Goal: Information Seeking & Learning: Learn about a topic

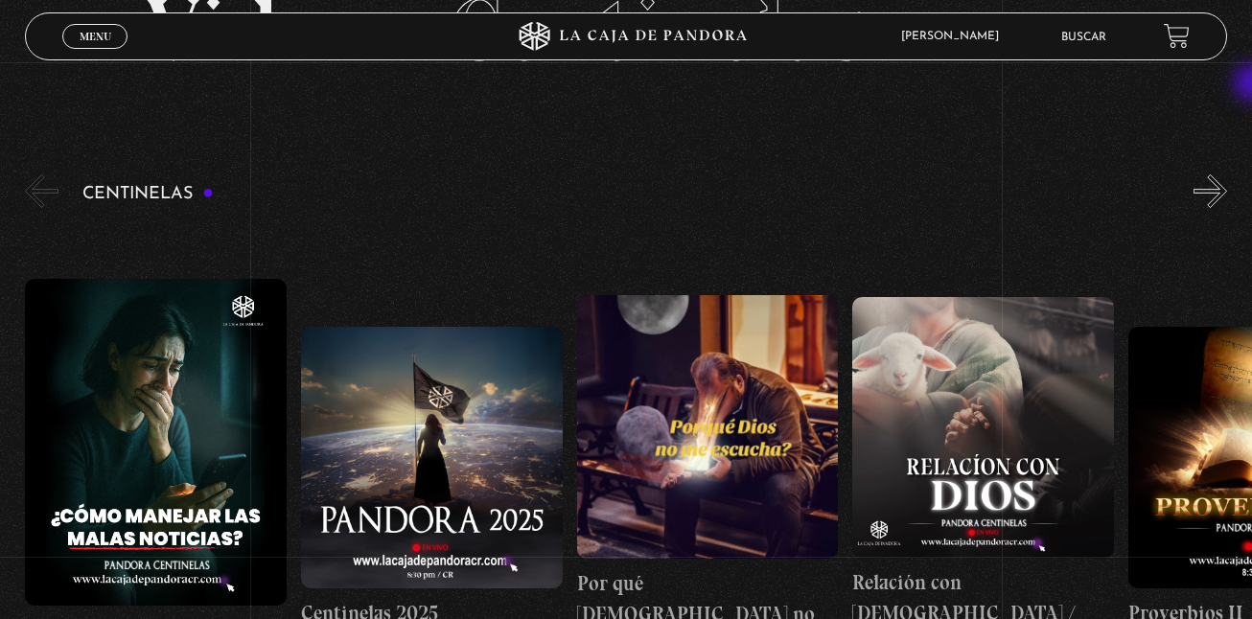
scroll to position [131, 0]
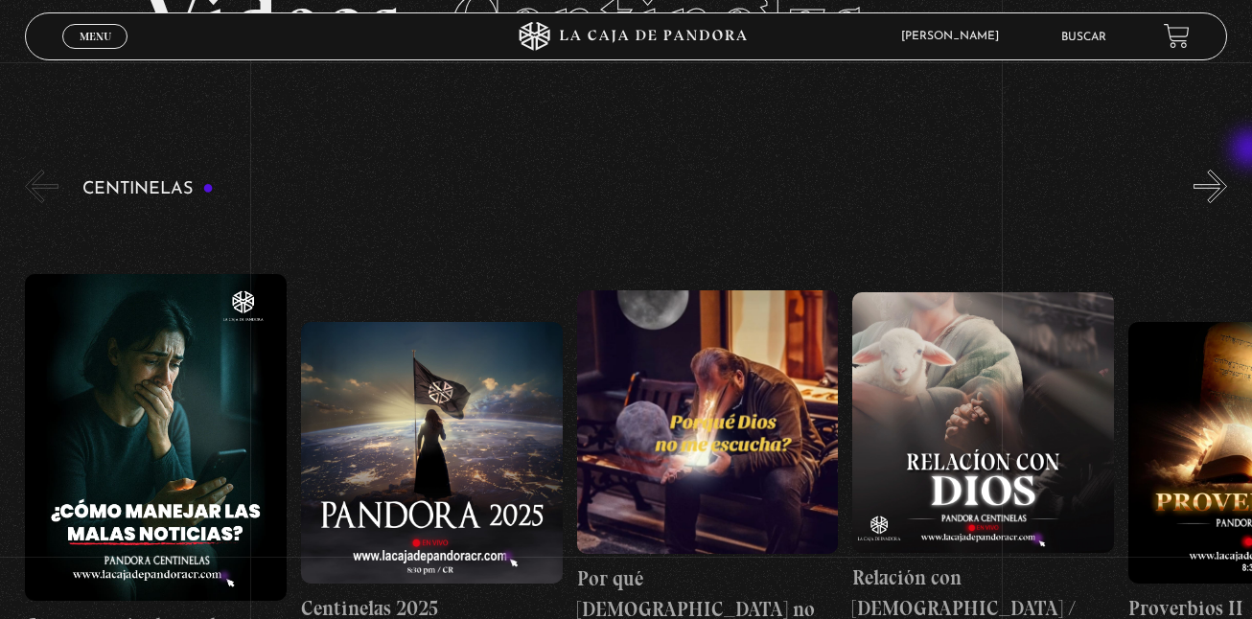
drag, startPoint x: 1252, startPoint y: 150, endPoint x: 687, endPoint y: 184, distance: 565.5
click at [687, 184] on div "Centinelas" at bounding box center [638, 447] width 1227 height 563
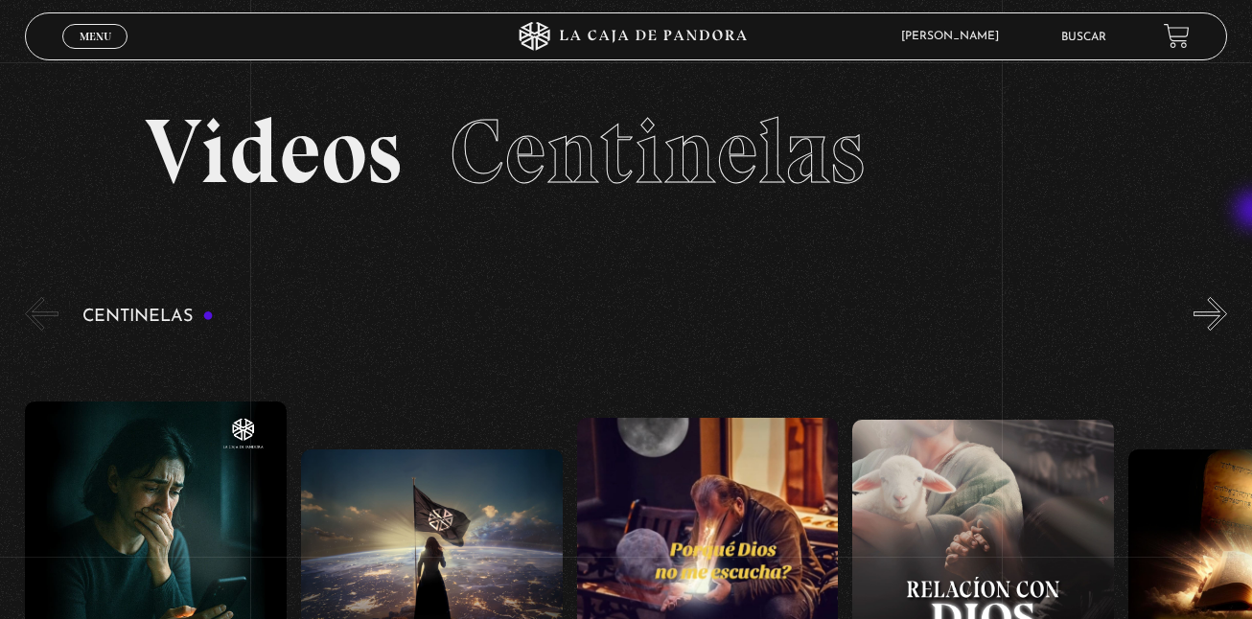
scroll to position [0, 0]
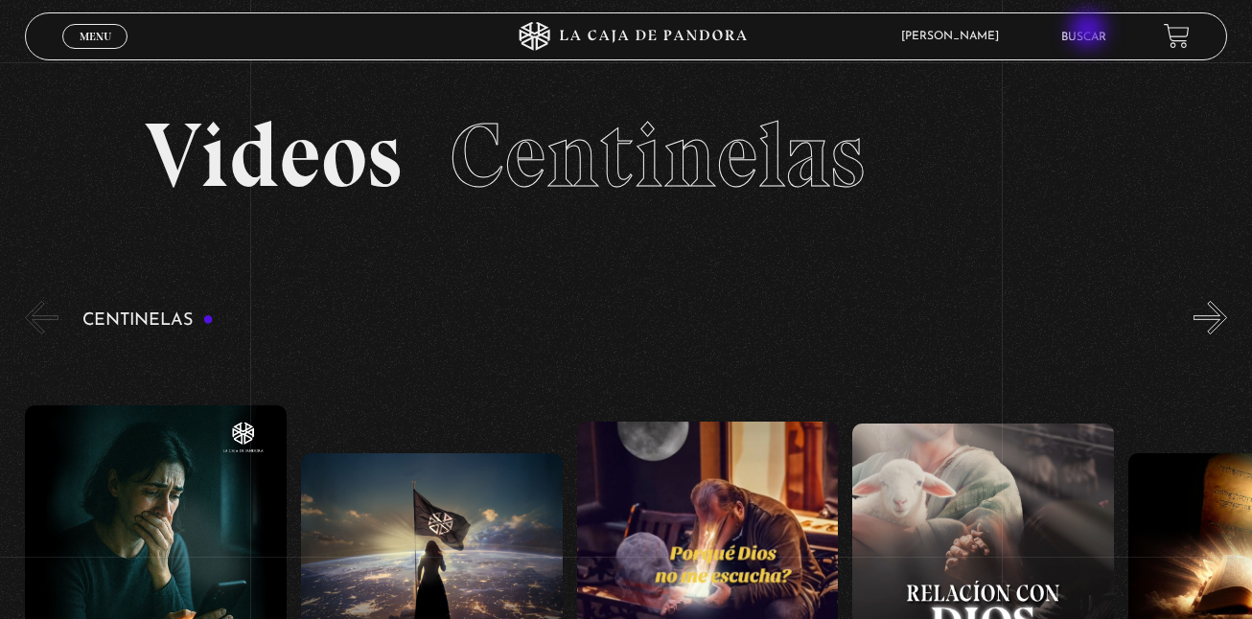
click at [1090, 32] on link "Buscar" at bounding box center [1083, 38] width 45 height 12
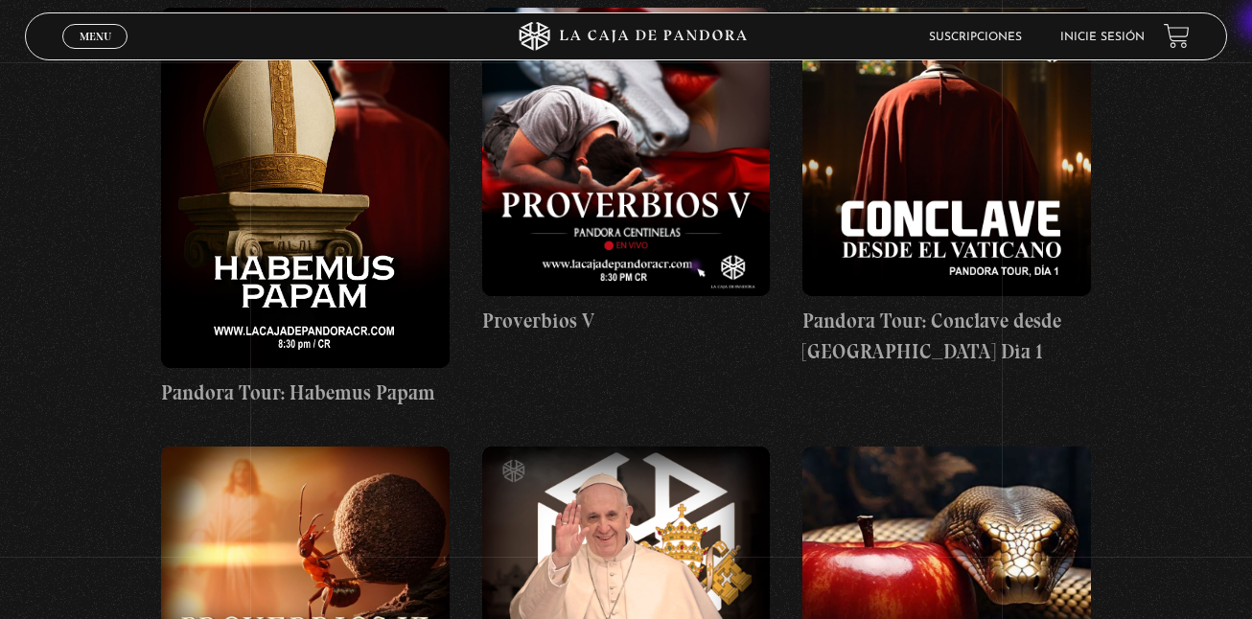
scroll to position [3042, 0]
drag, startPoint x: 0, startPoint y: 0, endPoint x: 803, endPoint y: 431, distance: 911.7
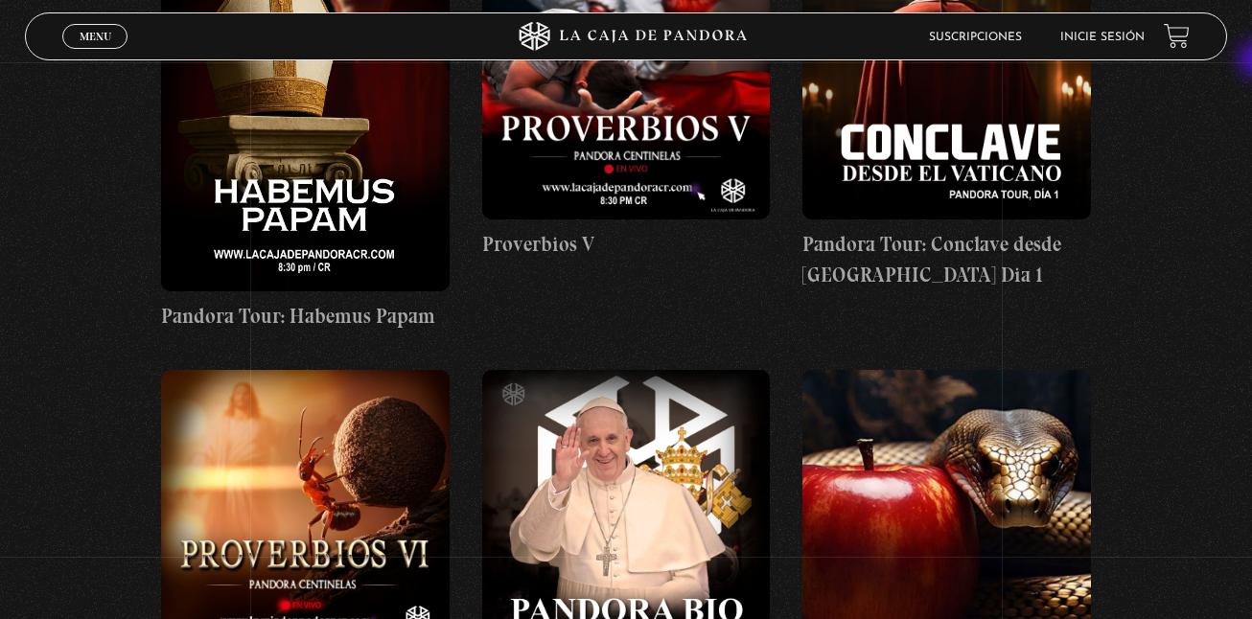
scroll to position [0, 0]
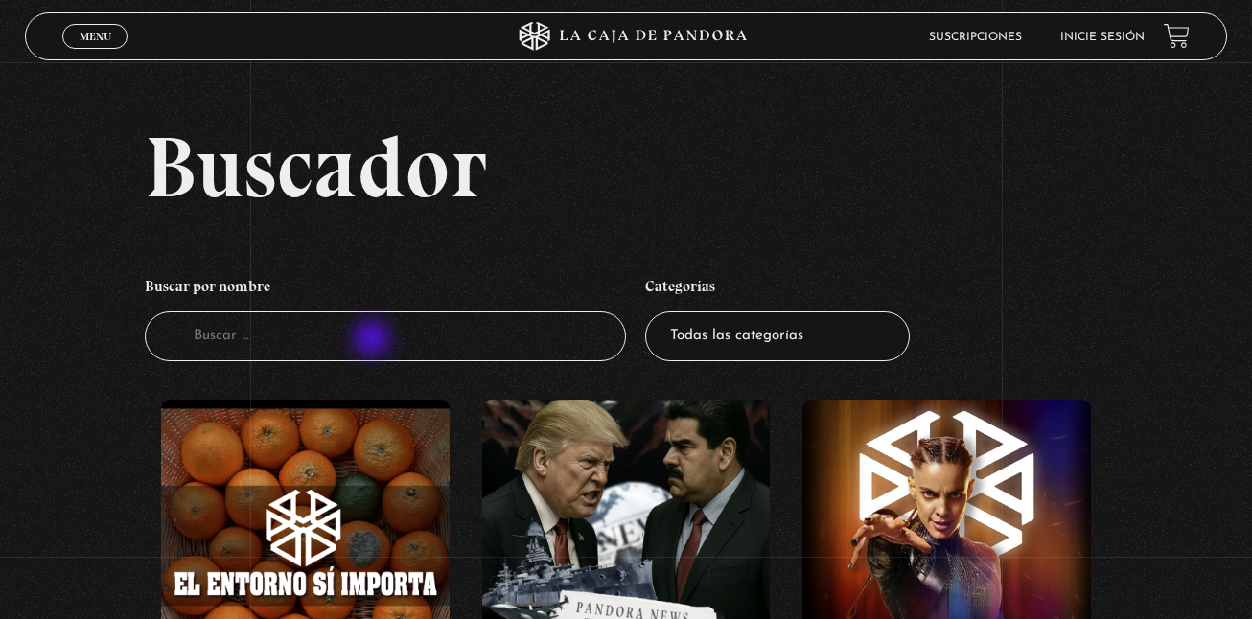
click at [374, 340] on input "Buscador" at bounding box center [385, 337] width 481 height 51
type input "ma"
click at [374, 340] on input "m" at bounding box center [385, 337] width 481 height 51
type input "mascotas"
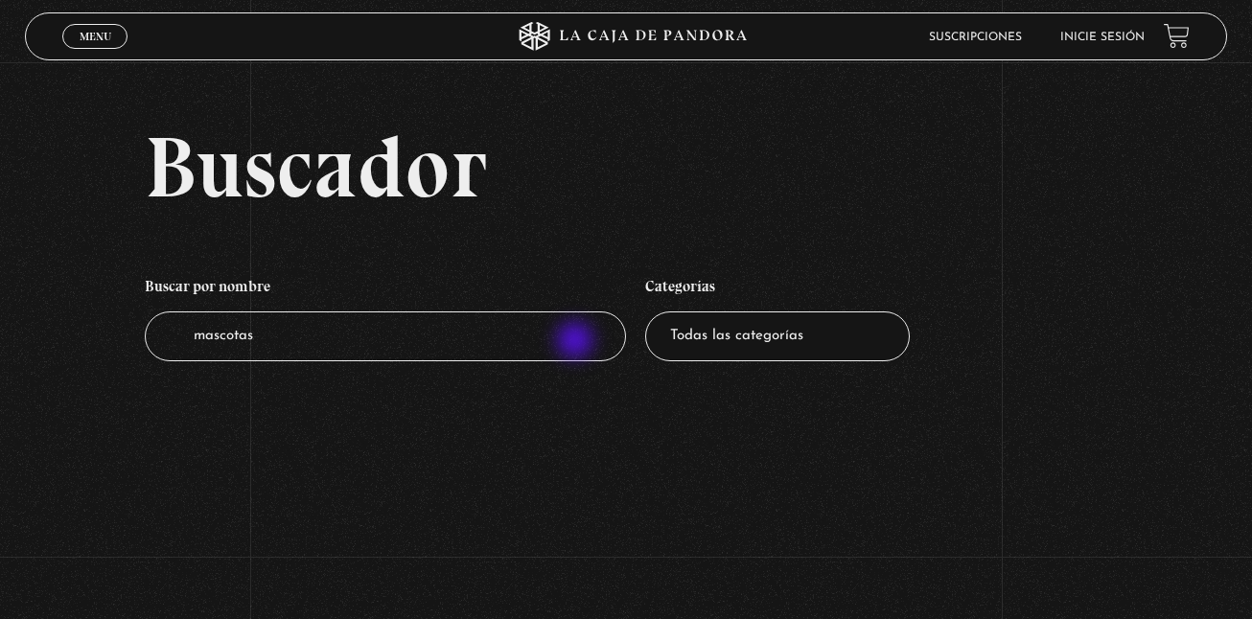
click at [577, 342] on input "mascotas" at bounding box center [385, 337] width 481 height 51
type input "m"
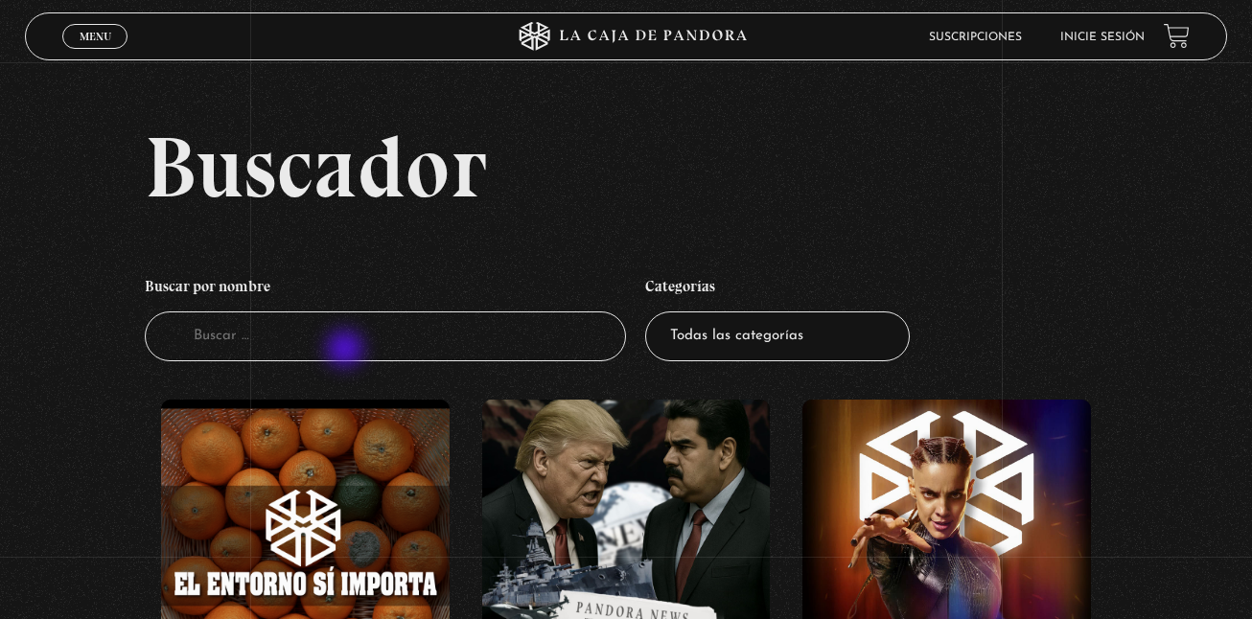
click at [344, 344] on input "Buscador" at bounding box center [385, 337] width 481 height 51
type input "Mi ma"
drag, startPoint x: 0, startPoint y: 0, endPoint x: 307, endPoint y: 331, distance: 451.0
click at [307, 331] on input "M" at bounding box center [385, 337] width 481 height 51
type input "Mi mascota"
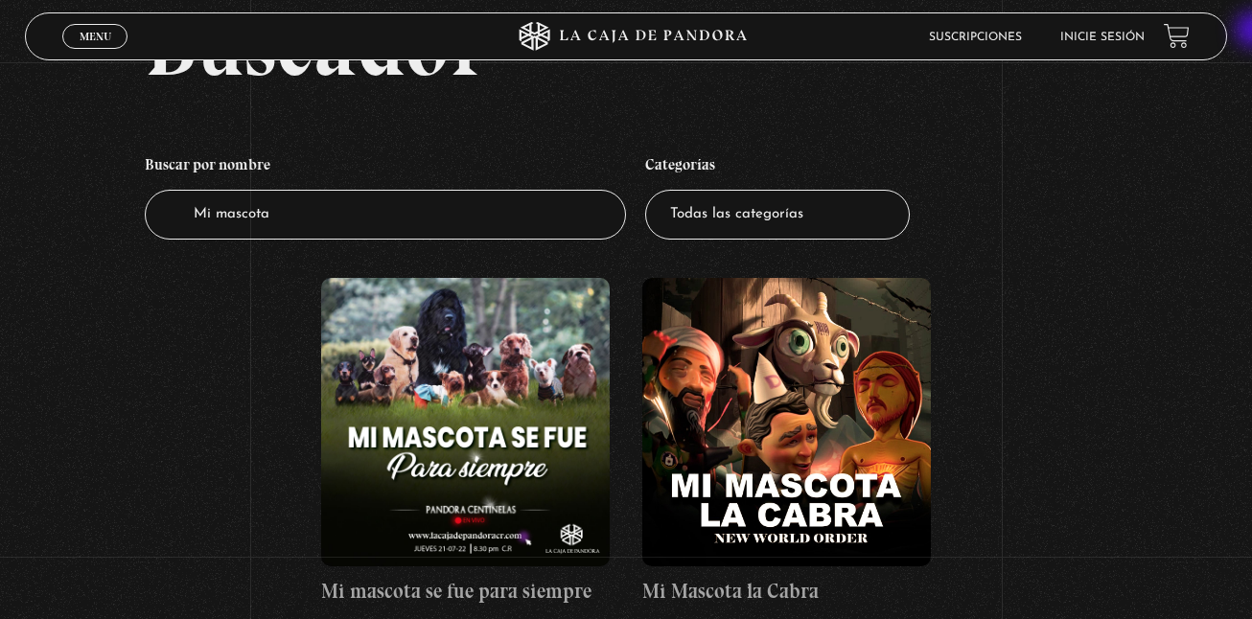
scroll to position [120, 0]
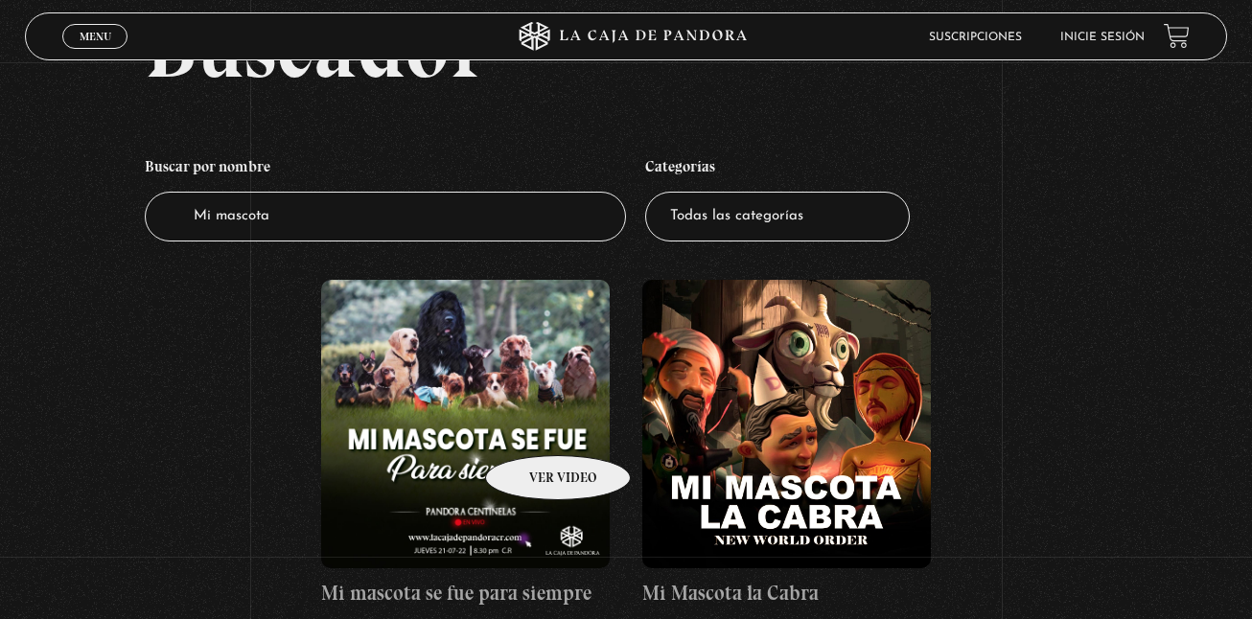
click at [533, 427] on figure at bounding box center [465, 424] width 288 height 288
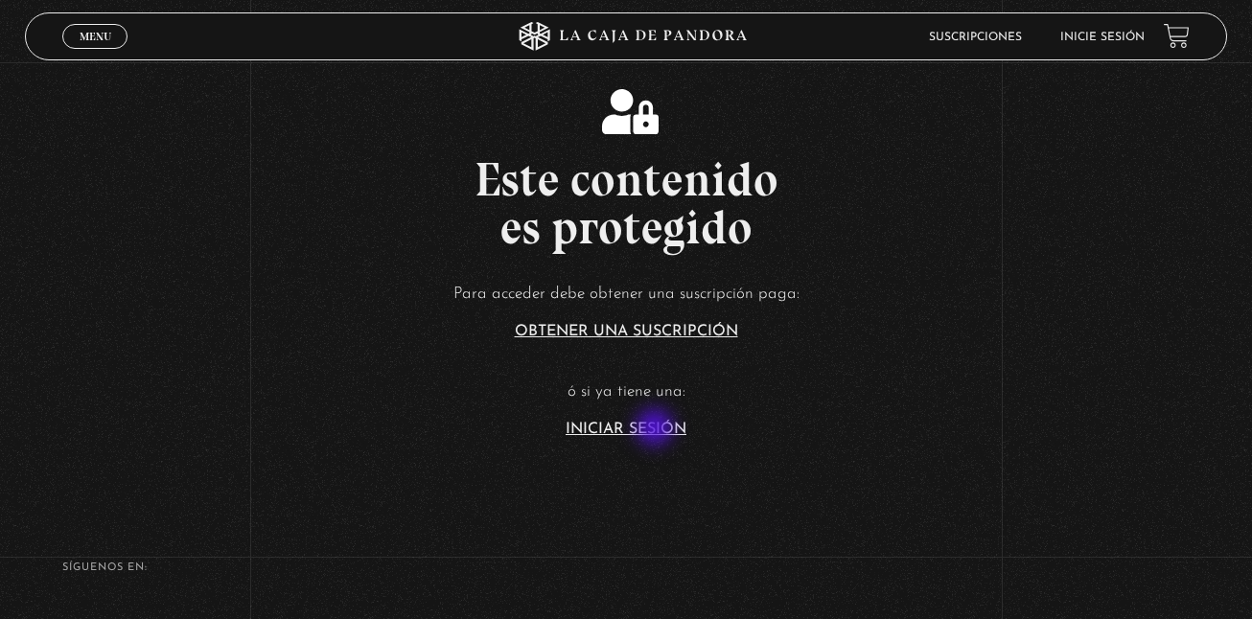
click at [657, 429] on link "Iniciar Sesión" at bounding box center [625, 429] width 121 height 15
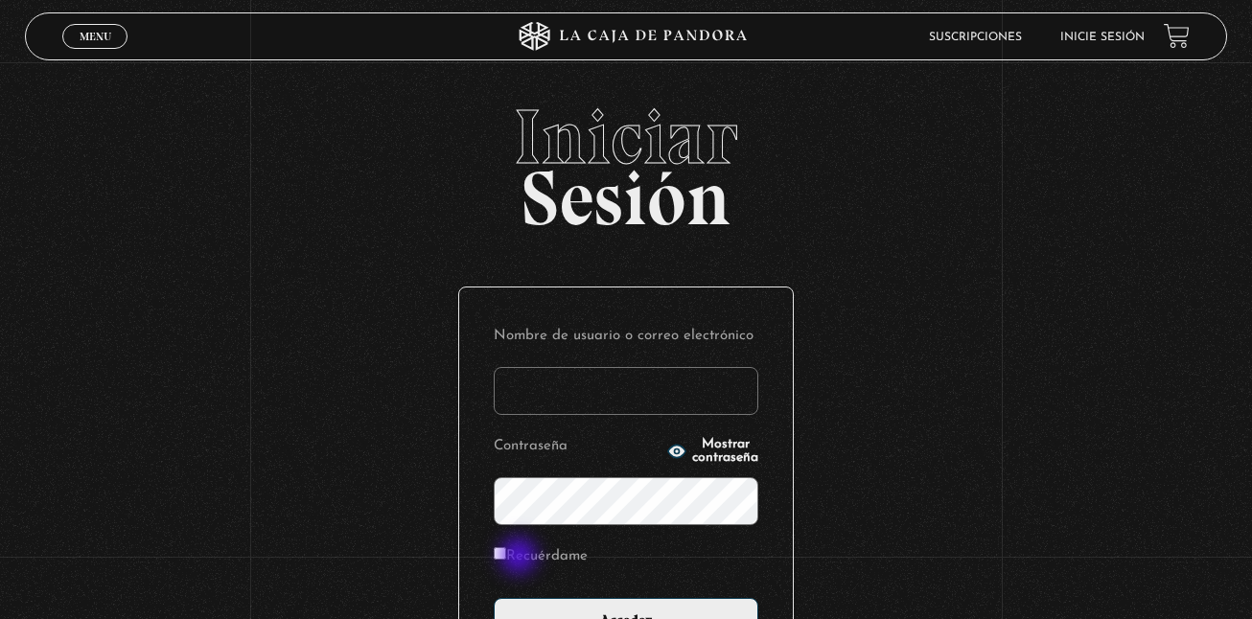
type input "kalebgonzalezcruz@gmail.com"
click at [520, 558] on label "Recuérdame" at bounding box center [541, 557] width 94 height 30
click at [506, 558] on input "Recuérdame" at bounding box center [500, 553] width 12 height 12
checkbox input "true"
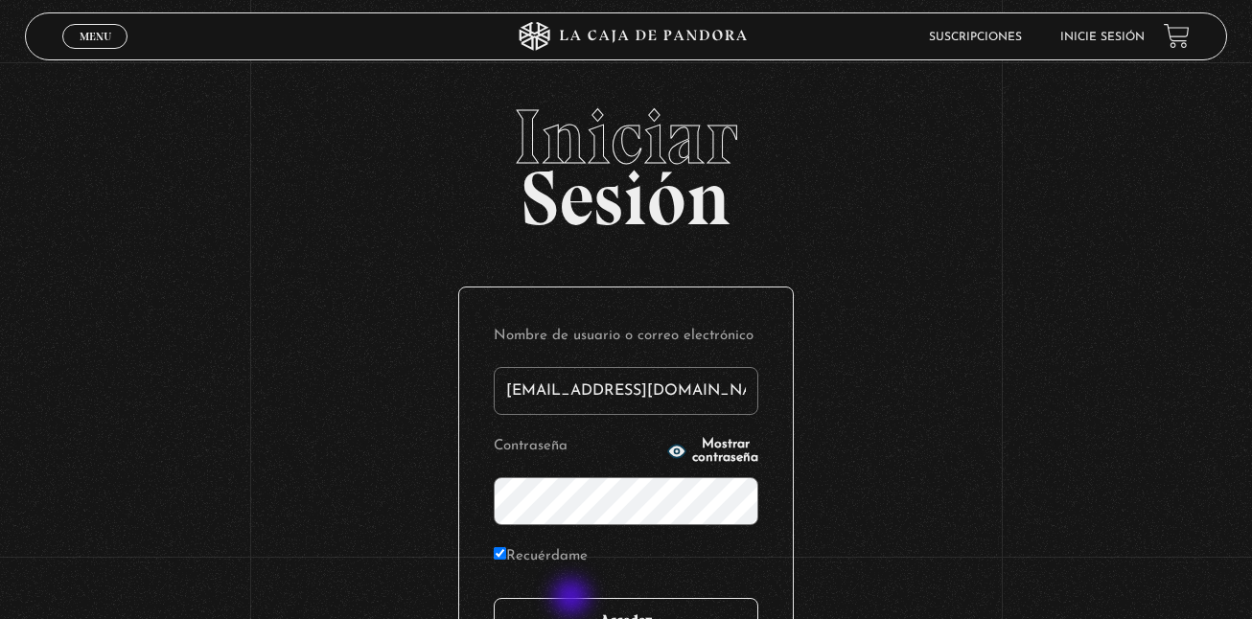
click at [573, 599] on input "Acceder" at bounding box center [626, 622] width 265 height 48
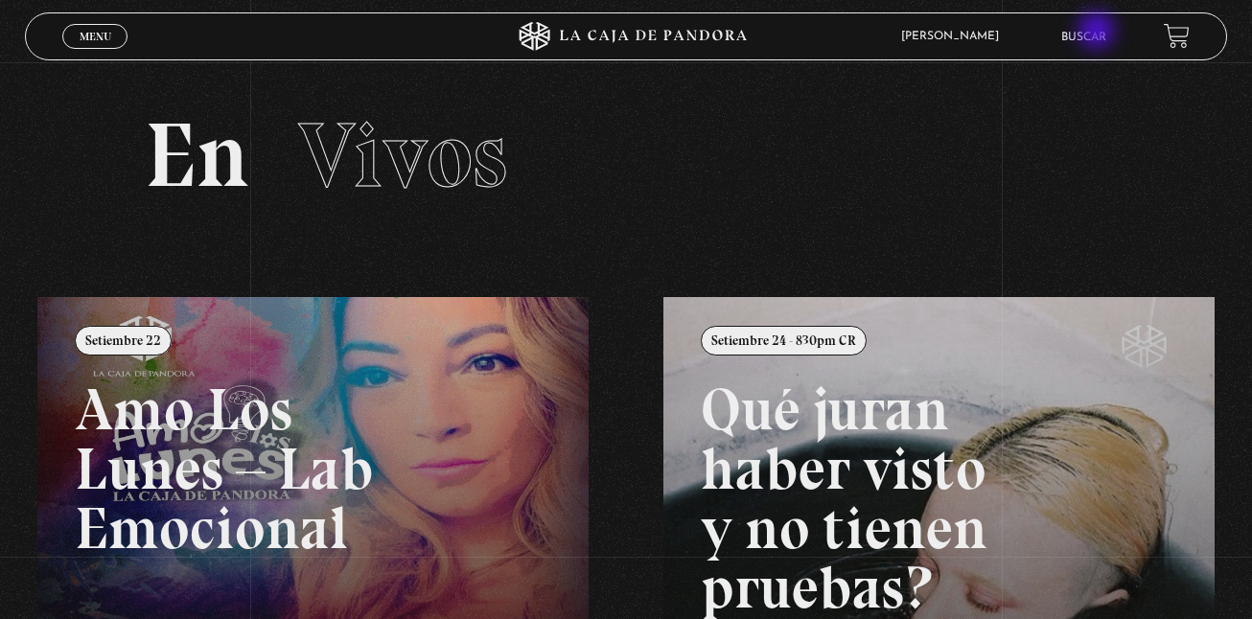
click at [1098, 33] on link "Buscar" at bounding box center [1083, 38] width 45 height 12
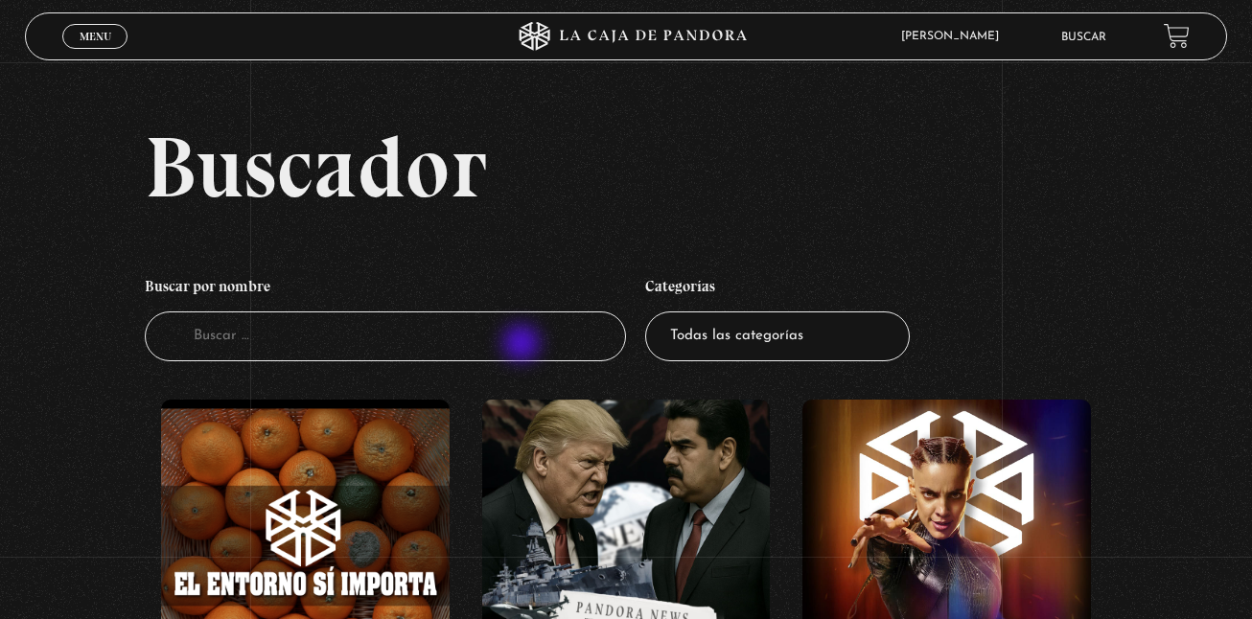
click at [523, 345] on input "Buscador" at bounding box center [385, 337] width 481 height 51
type input "Mi"
click at [523, 345] on input "M" at bounding box center [385, 337] width 481 height 51
type input "Mi"
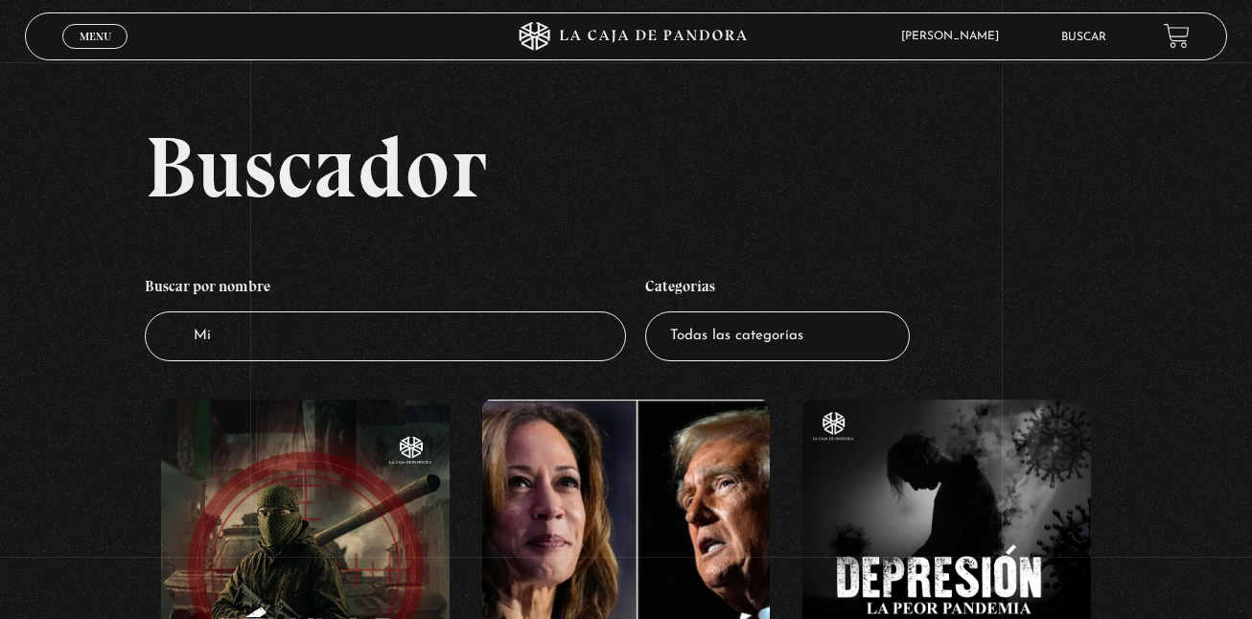
click at [523, 345] on input "Mi" at bounding box center [385, 337] width 481 height 51
type input "Mi"
click at [523, 344] on input "Mi" at bounding box center [385, 337] width 481 height 51
type input "Mi m"
click at [523, 330] on input "Mi" at bounding box center [385, 337] width 481 height 51
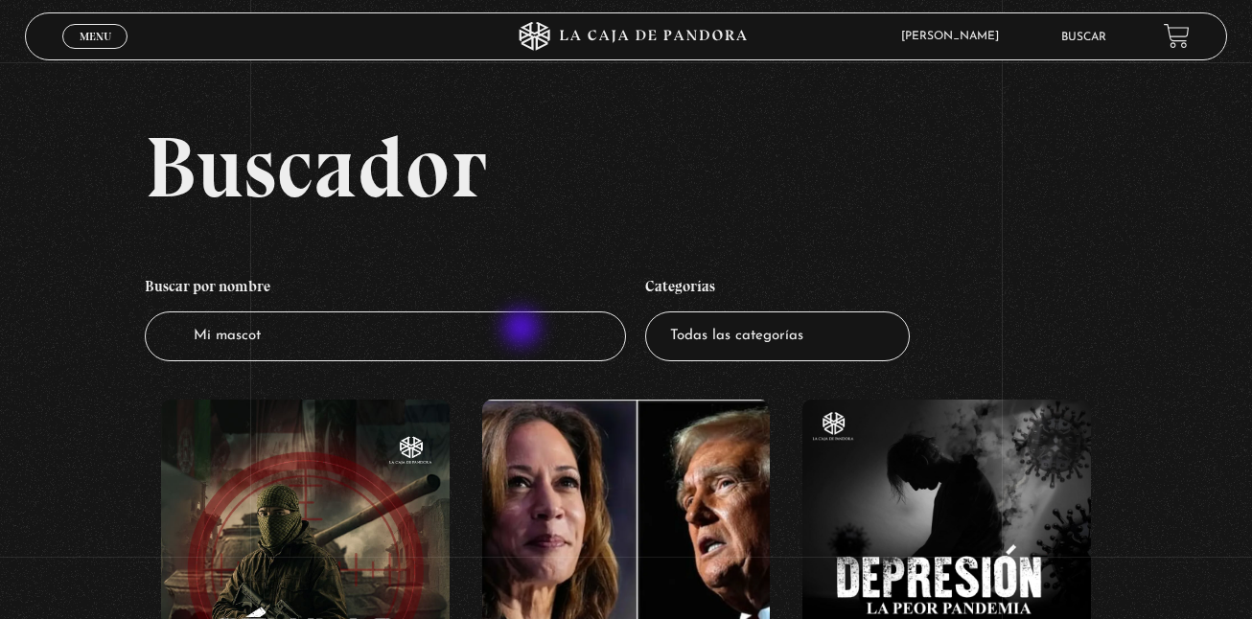
type input "Mi mascota"
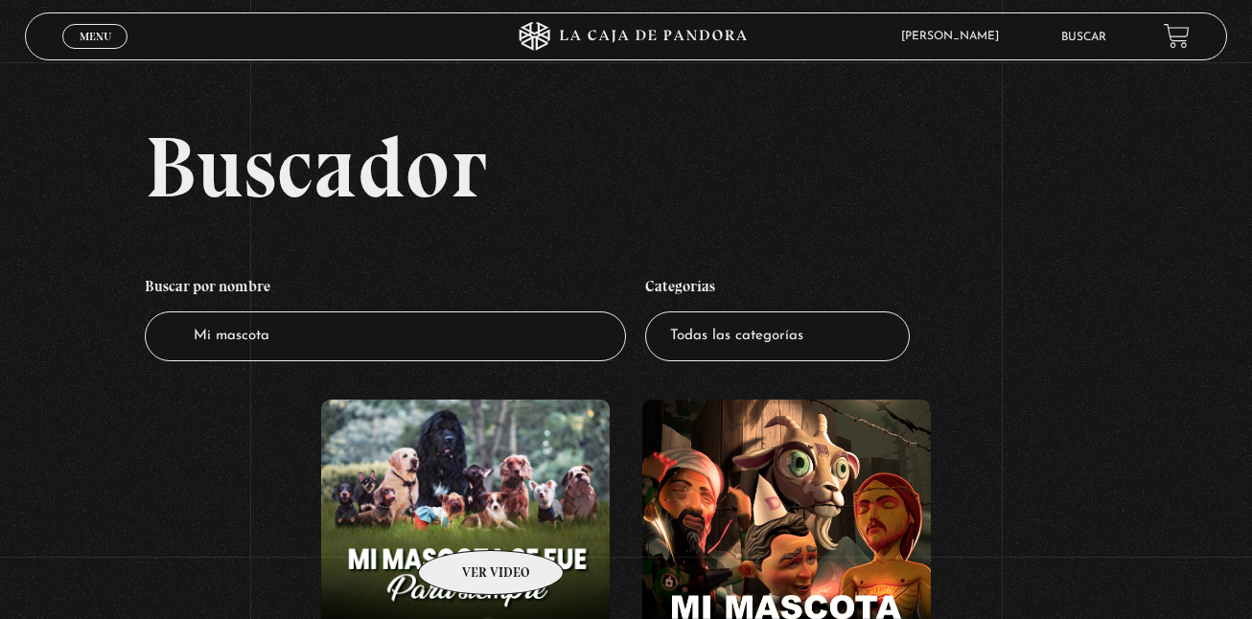
click at [466, 521] on figure at bounding box center [465, 544] width 288 height 288
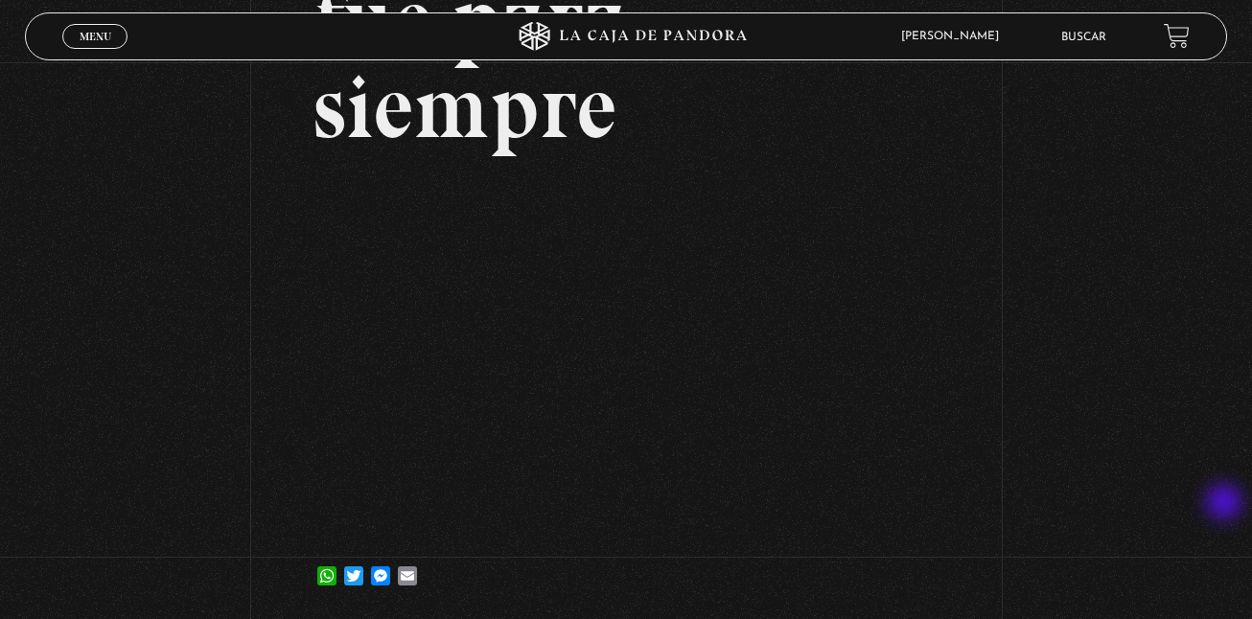
scroll to position [273, 0]
